Goal: Information Seeking & Learning: Learn about a topic

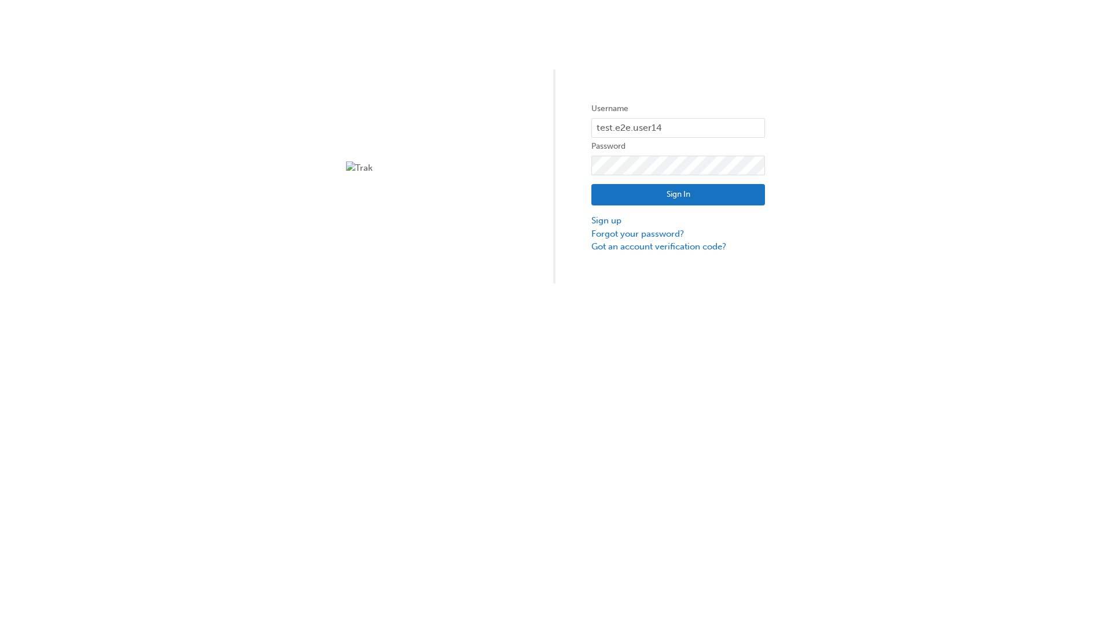
type input "test.e2e.user14"
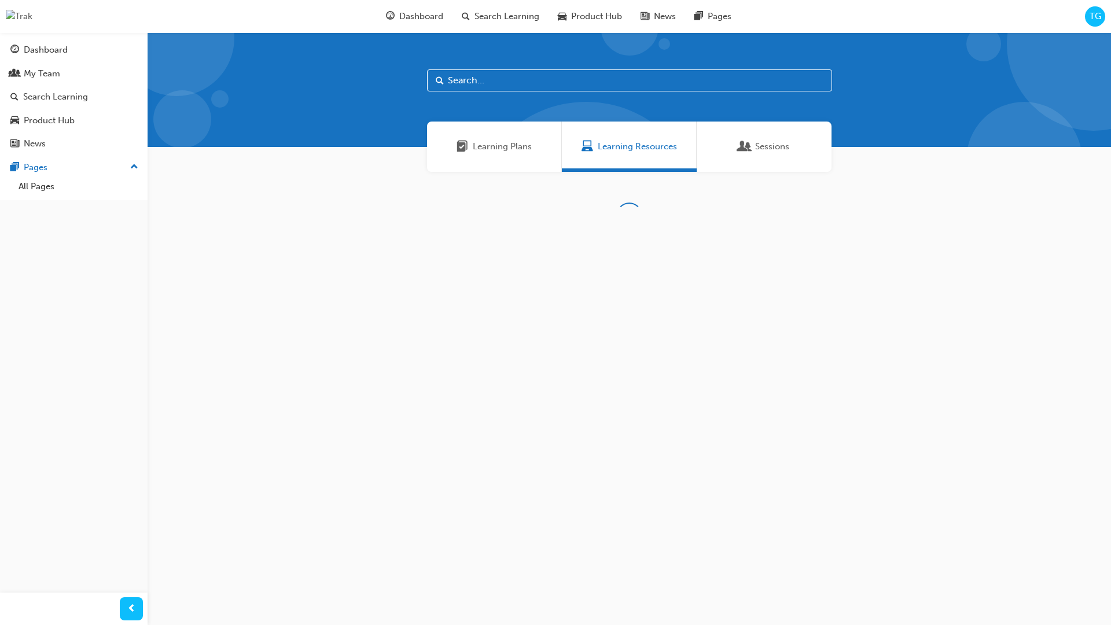
scroll to position [37, 0]
